Goal: Navigation & Orientation: Understand site structure

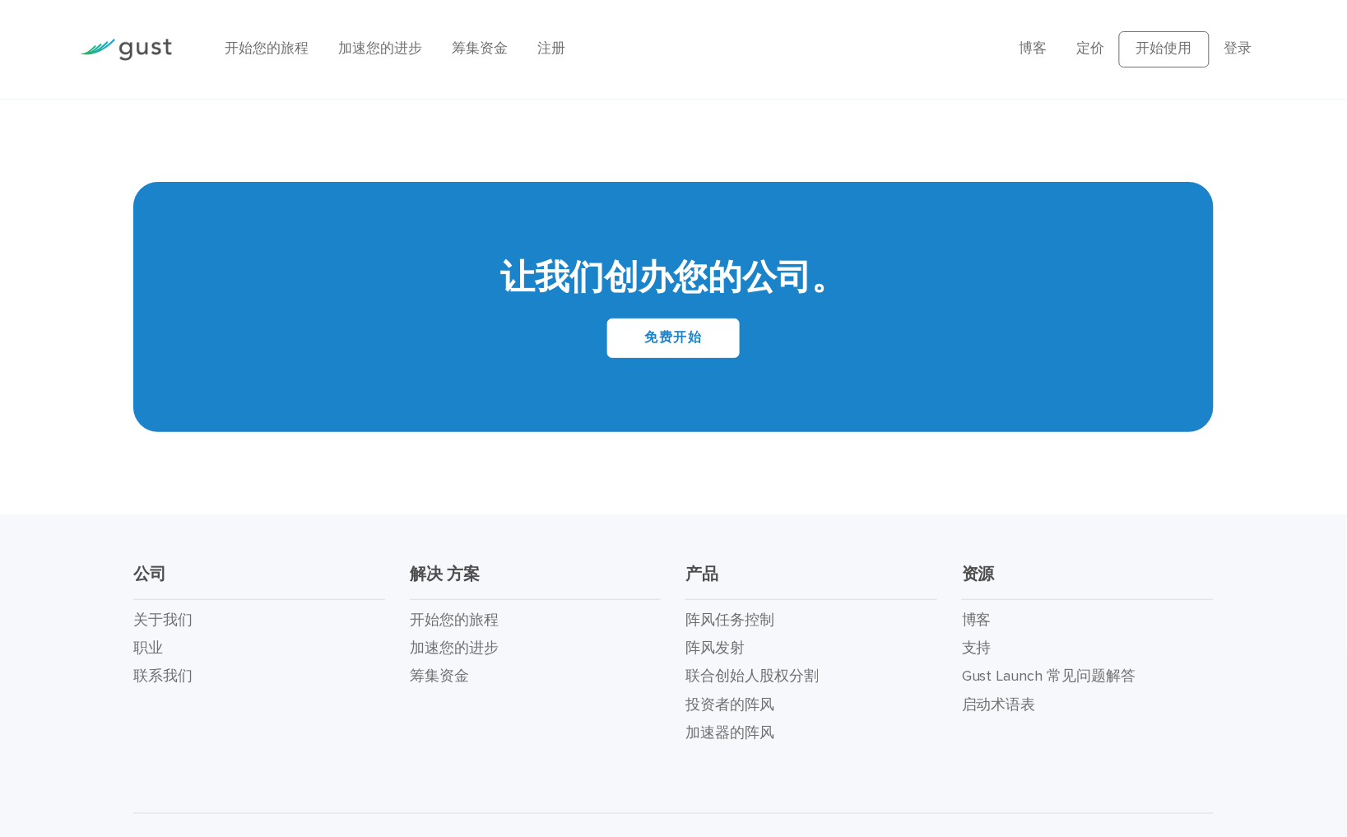
scroll to position [6879, 0]
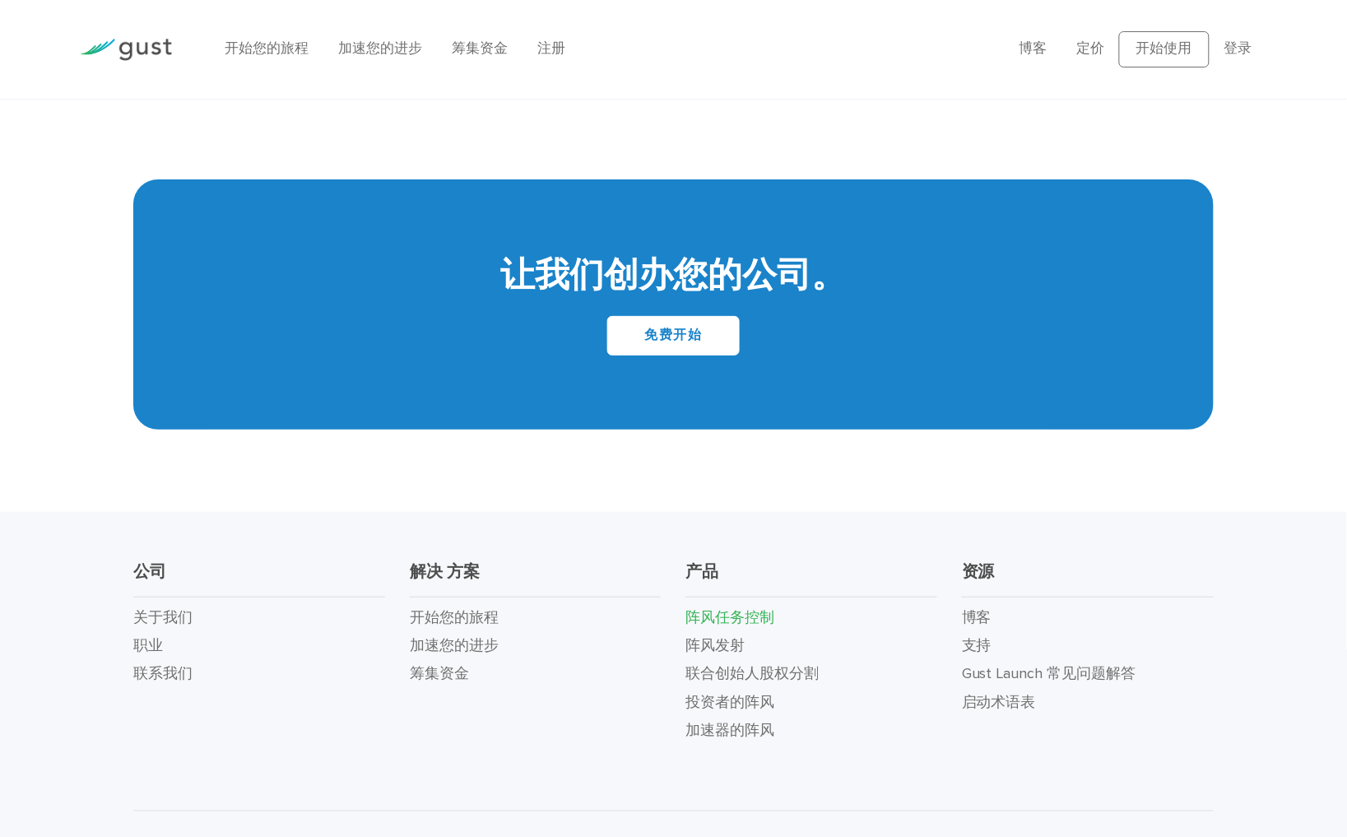
click at [758, 609] on link "阵风任务控制" at bounding box center [729, 617] width 89 height 17
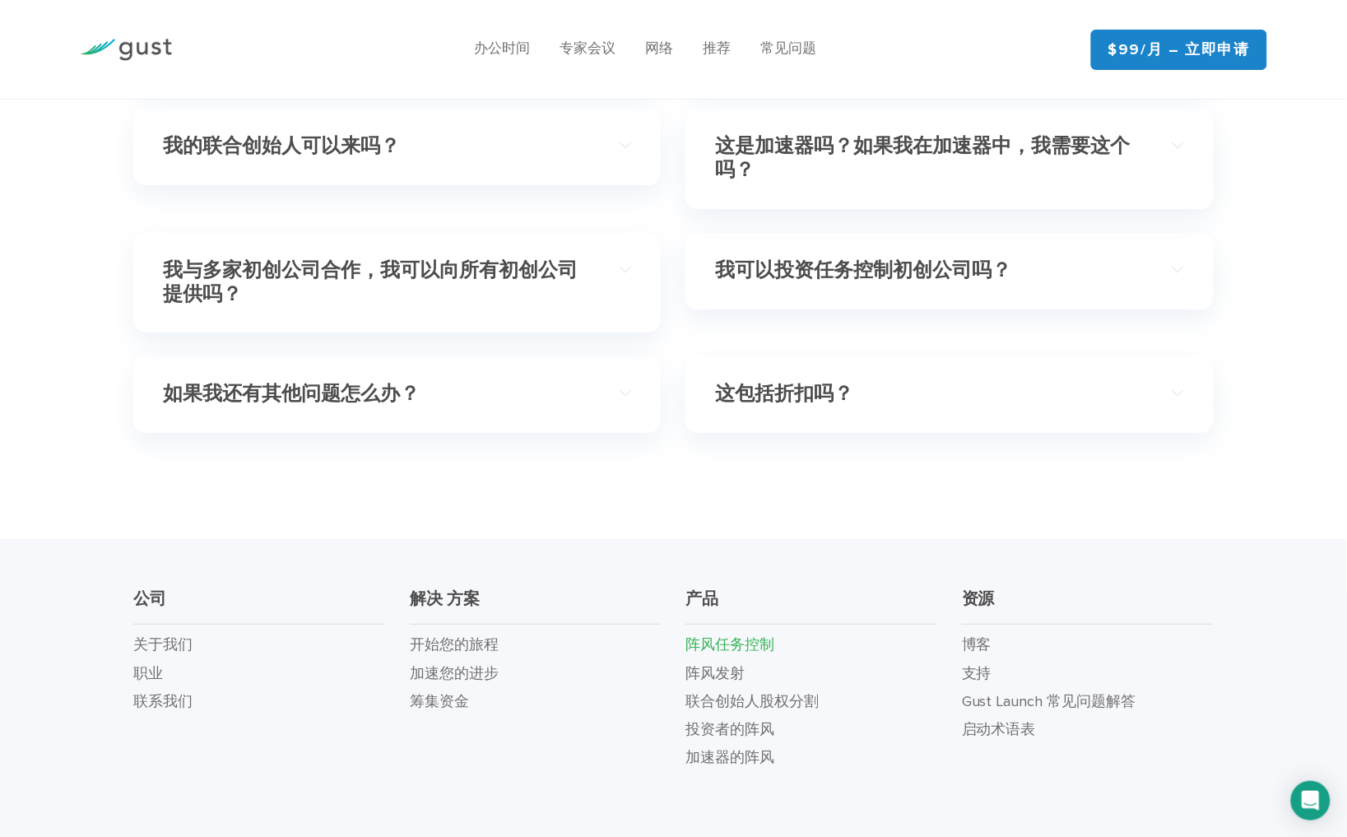
scroll to position [4934, 0]
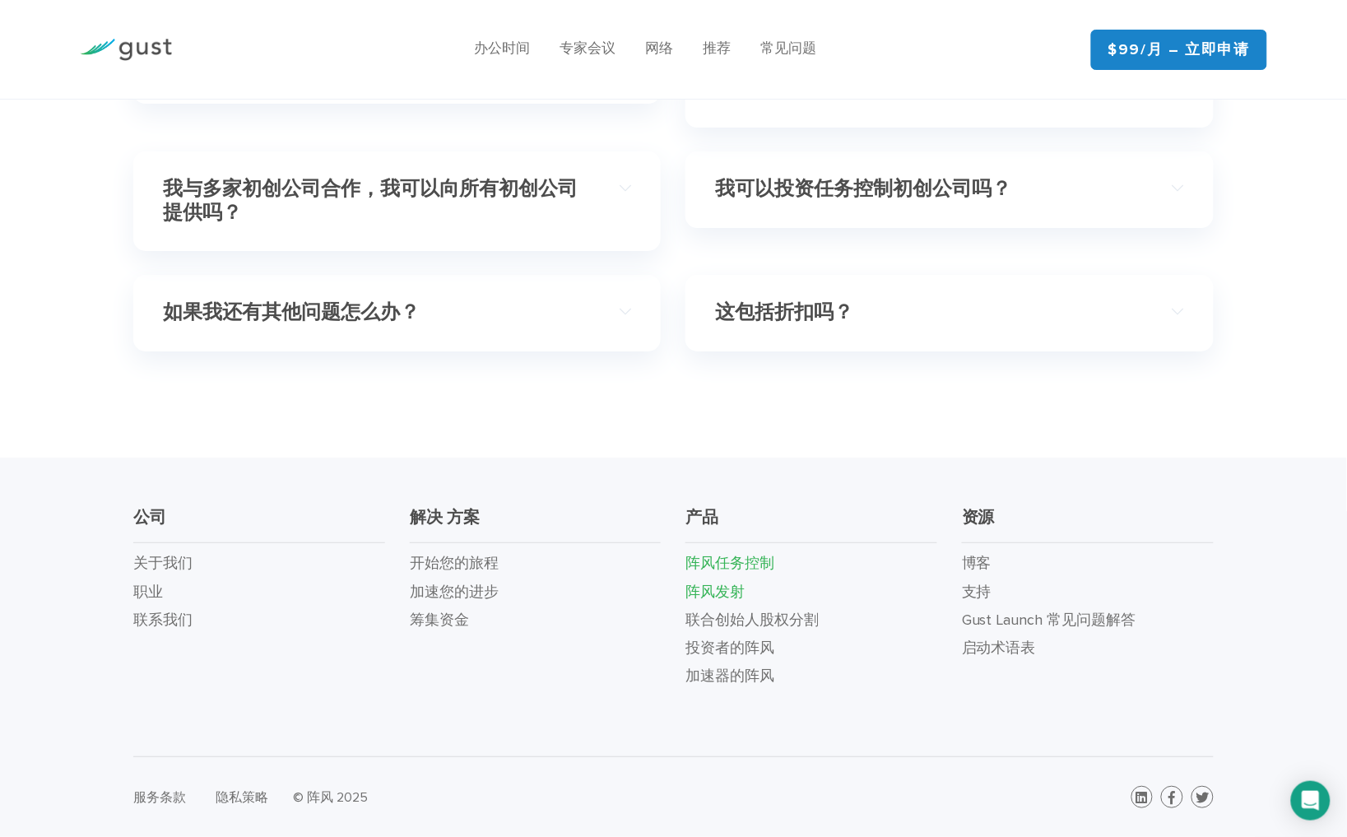
click at [719, 590] on link "阵风发射" at bounding box center [714, 591] width 59 height 17
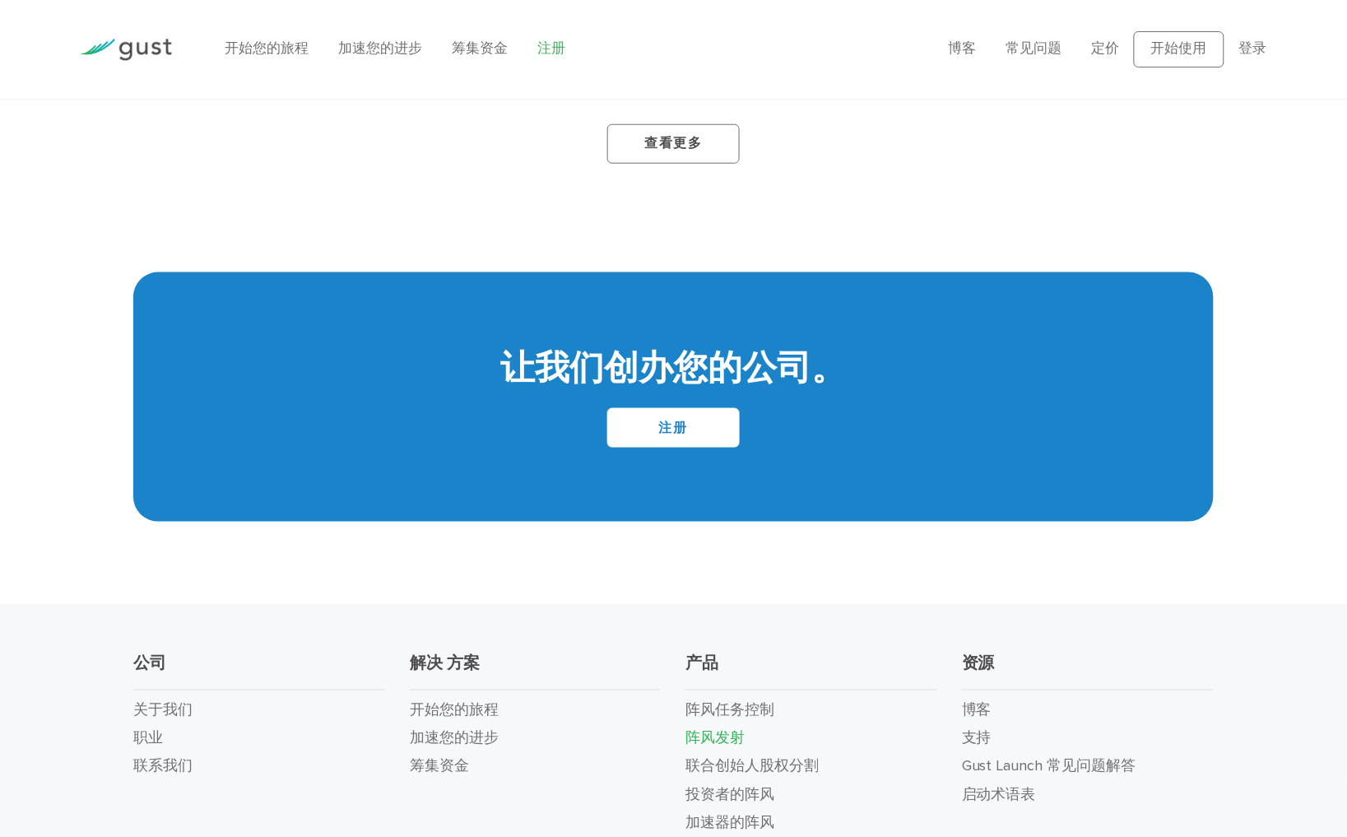
scroll to position [9135, 0]
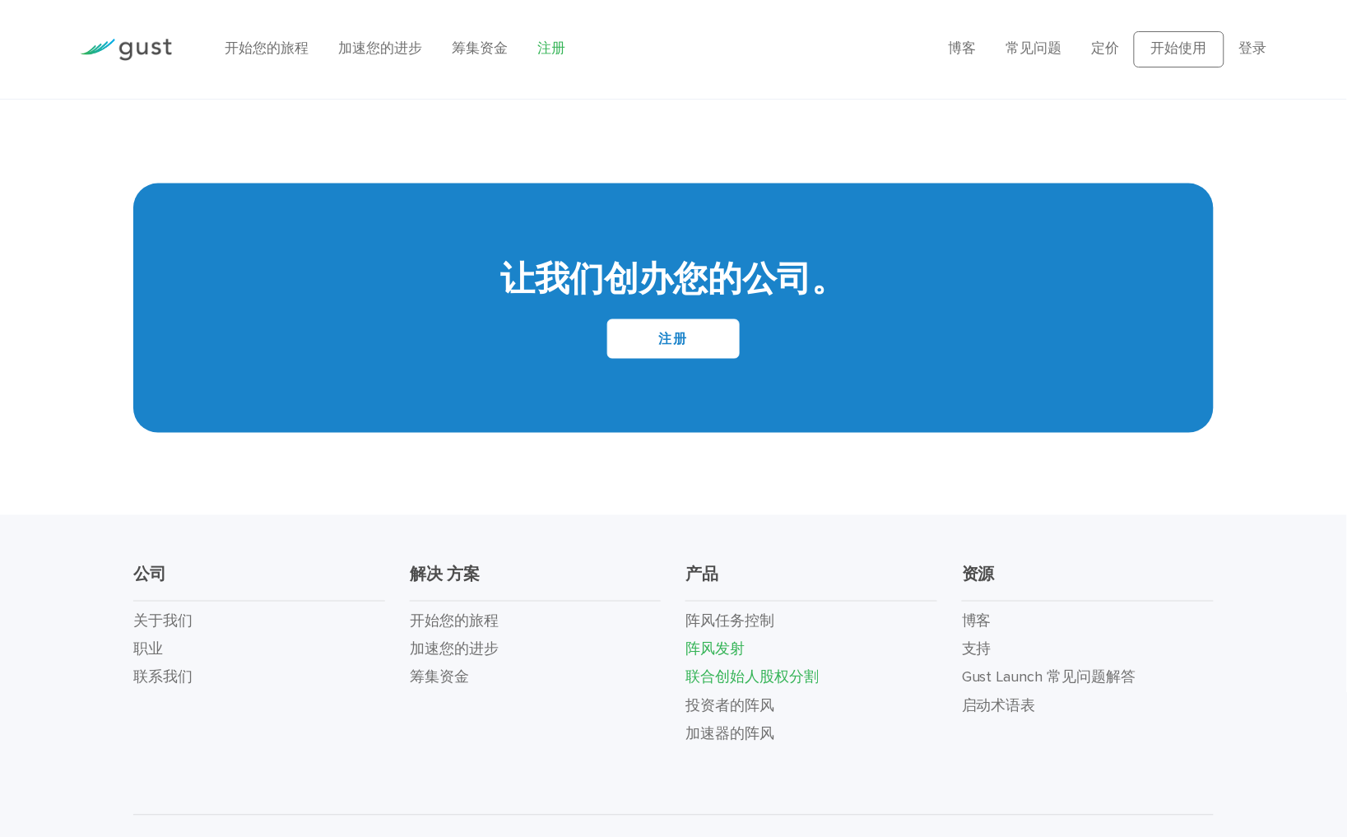
click at [747, 669] on link "联合创始人股权分割" at bounding box center [751, 677] width 133 height 17
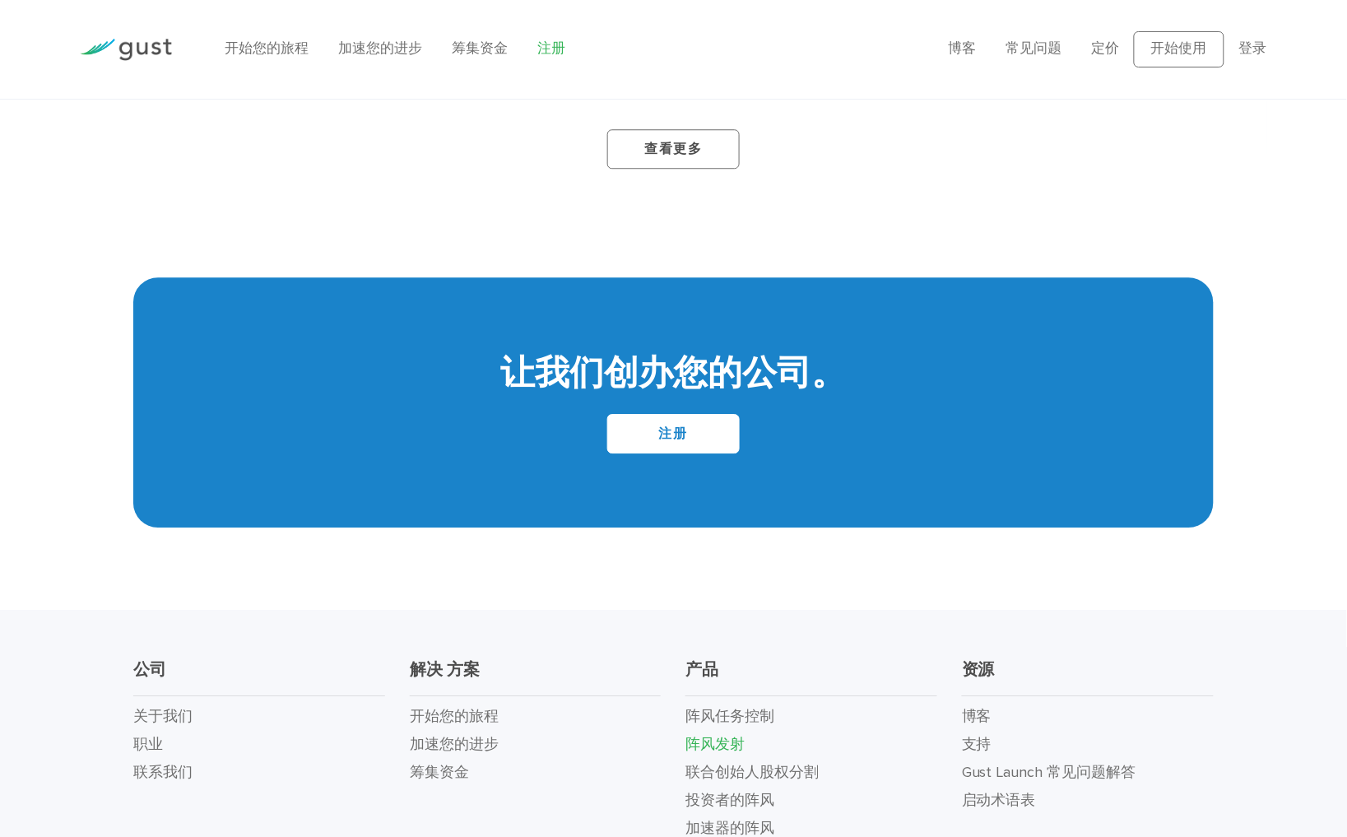
scroll to position [9827, 0]
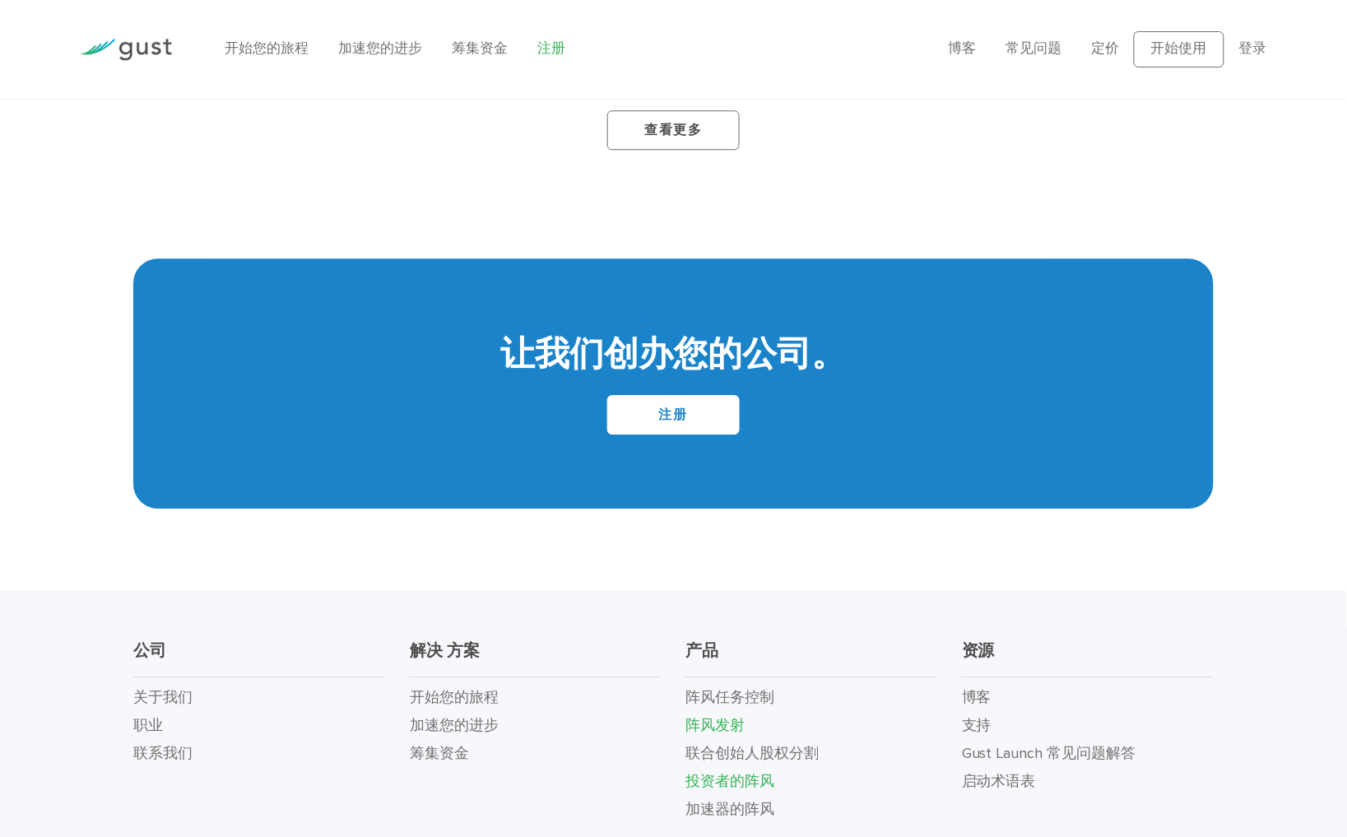
click at [730, 773] on link "投资者的阵风" at bounding box center [729, 781] width 89 height 17
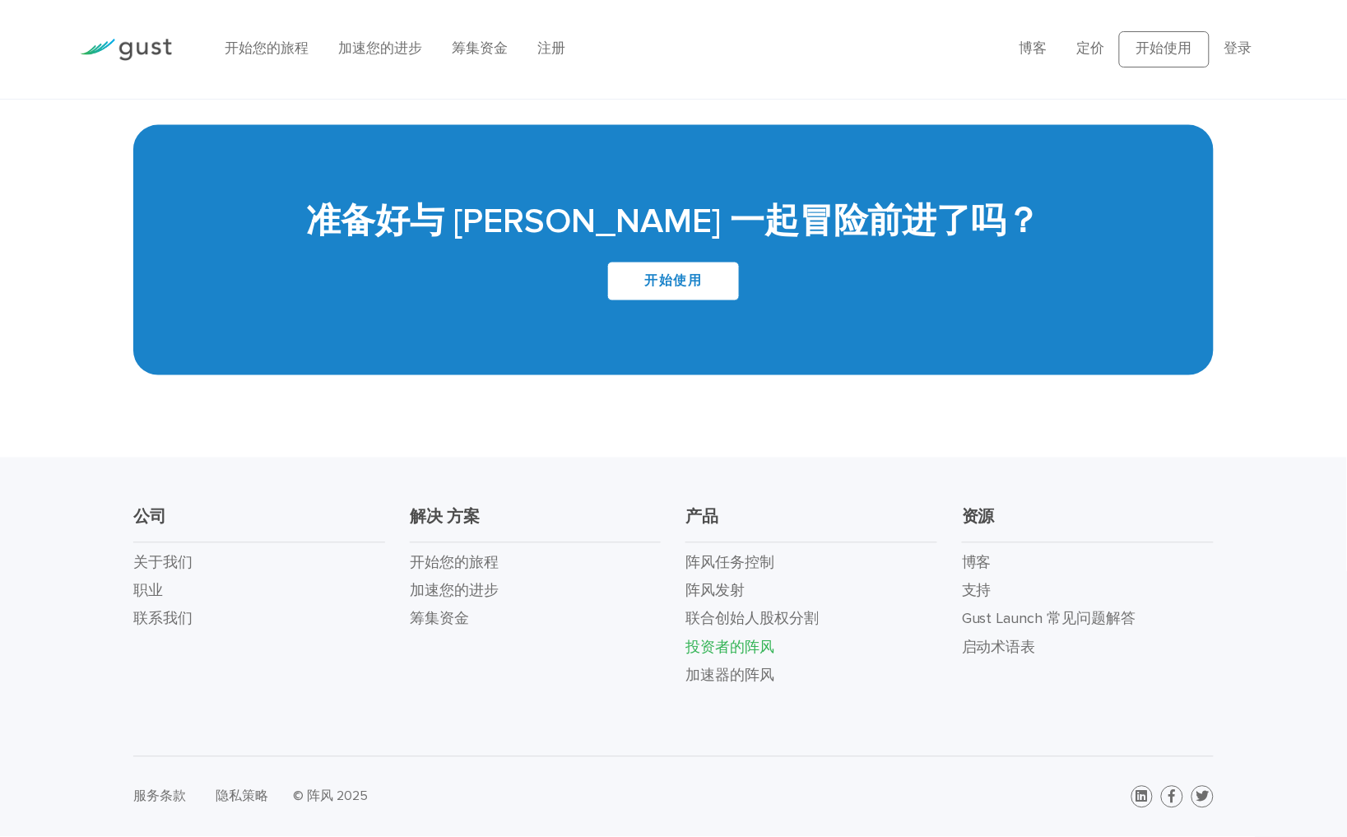
scroll to position [4044, 0]
click at [745, 667] on link "加速器的阵风" at bounding box center [729, 675] width 89 height 17
